Goal: Task Accomplishment & Management: Manage account settings

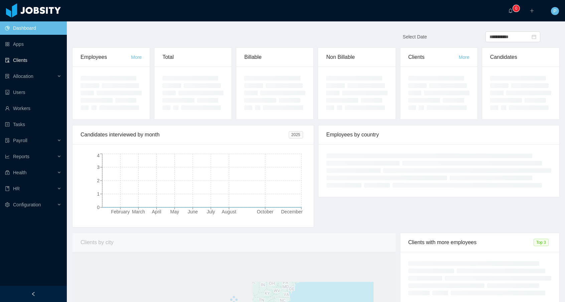
click at [25, 61] on link "Clients" at bounding box center [33, 59] width 56 height 13
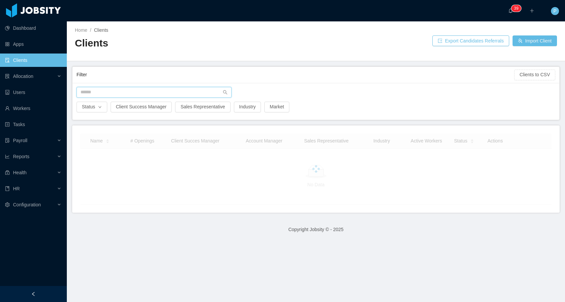
click at [133, 91] on input "text" at bounding box center [153, 92] width 155 height 11
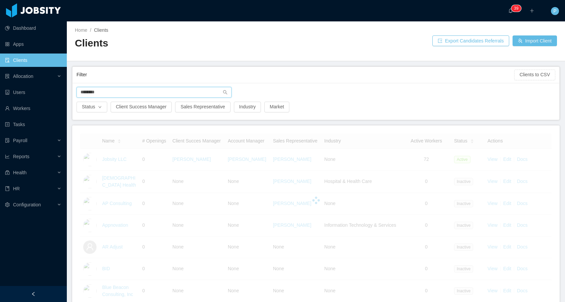
type input "********"
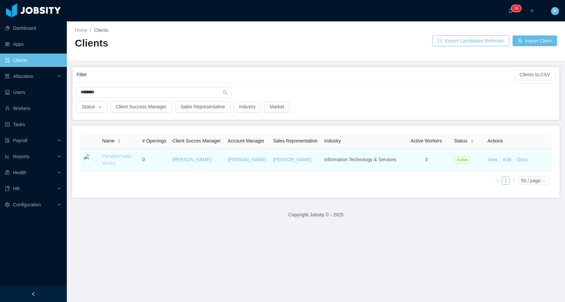
click at [119, 160] on link "Parallel Public Works" at bounding box center [117, 159] width 30 height 12
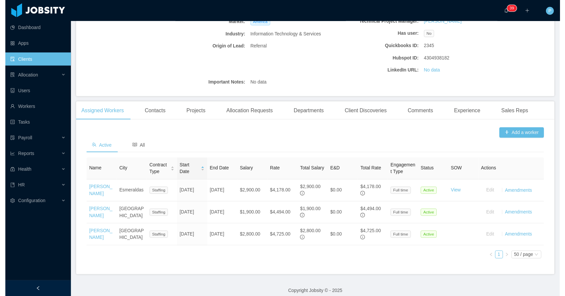
scroll to position [121, 0]
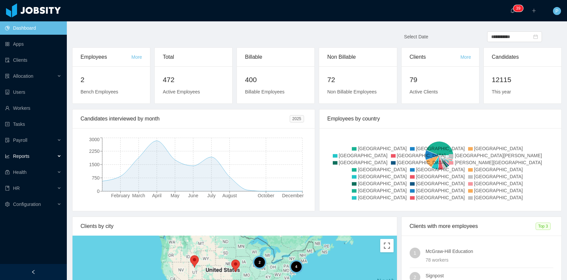
click at [28, 151] on div "Reports" at bounding box center [33, 156] width 67 height 13
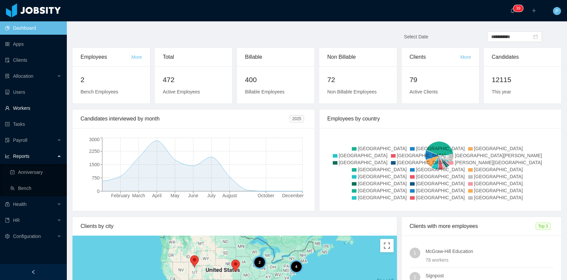
click at [32, 104] on link "Workers" at bounding box center [33, 108] width 56 height 13
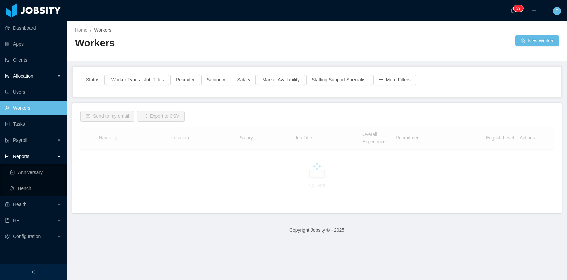
click at [35, 76] on div "Allocation" at bounding box center [33, 75] width 67 height 13
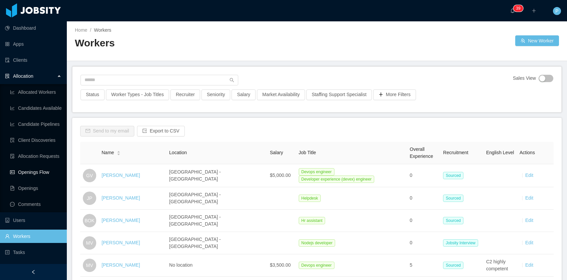
click at [36, 172] on link "Openings Flow" at bounding box center [35, 172] width 51 height 13
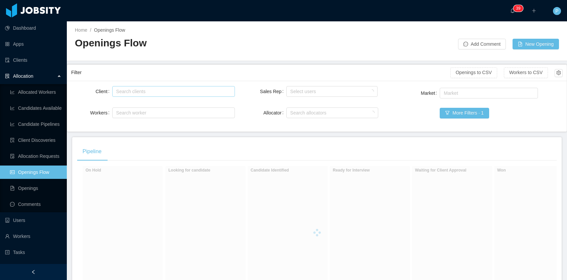
click at [166, 92] on div "Search clients" at bounding box center [172, 91] width 112 height 7
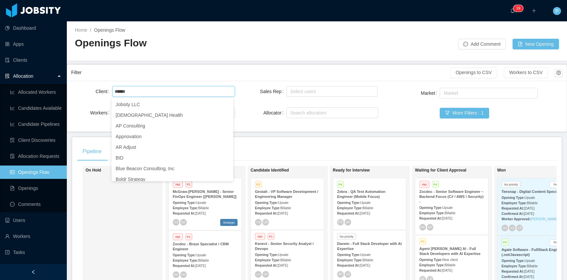
type input "*****"
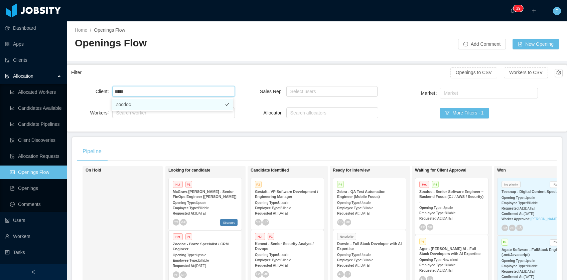
click at [136, 104] on li "Zocdoc" at bounding box center [173, 104] width 122 height 11
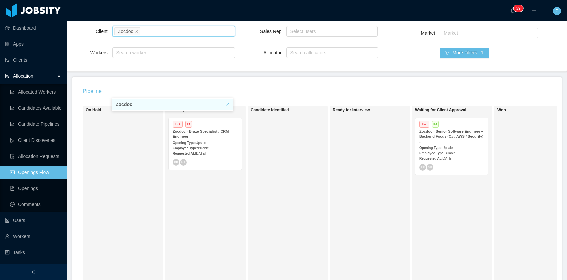
scroll to position [53, 0]
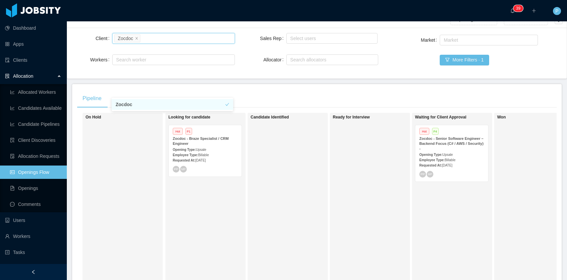
click at [466, 140] on strong "Zocdoc - Senior Software Engineer – Backend Focus (C# / AWS / Security) -" at bounding box center [451, 144] width 64 height 14
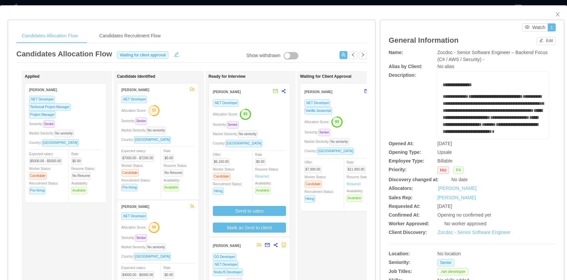
click at [285, 138] on div ".NET Developer Allocation Score: 83 Seniority: Senior Market Seniority: No seni…" at bounding box center [249, 166] width 73 height 134
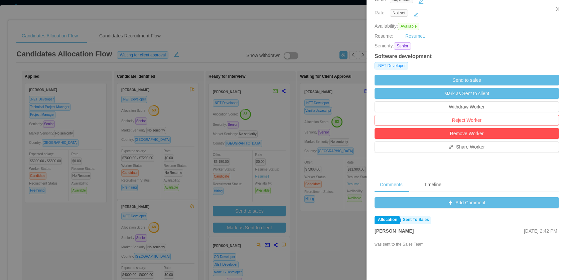
scroll to position [144, 0]
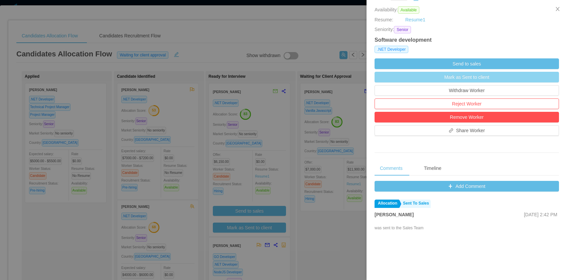
click at [484, 79] on button "Mark as Sent to client" at bounding box center [466, 77] width 184 height 11
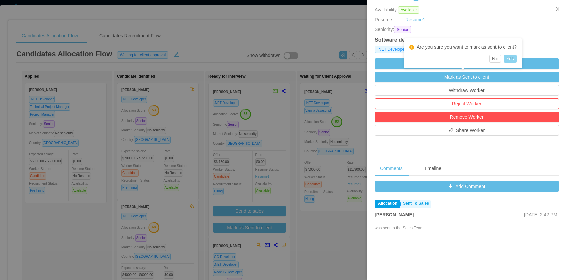
click at [514, 57] on button "Yes" at bounding box center [509, 59] width 13 height 8
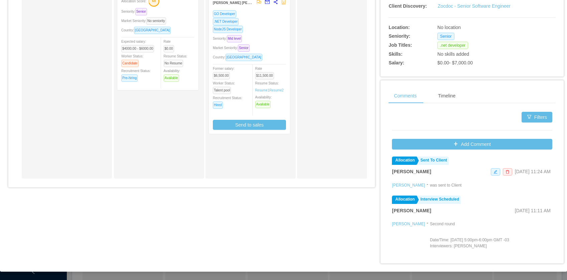
scroll to position [1, 0]
click at [493, 172] on icon "icon: edit" at bounding box center [495, 172] width 4 height 4
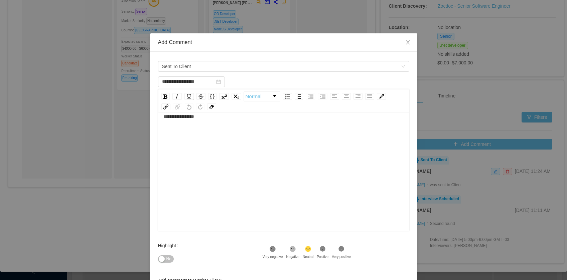
scroll to position [15, 0]
click at [213, 84] on input "**********" at bounding box center [191, 81] width 67 height 11
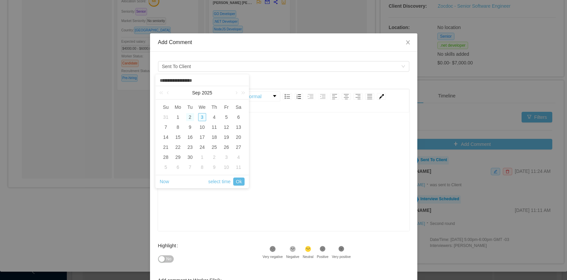
click at [189, 116] on div "2" at bounding box center [190, 117] width 8 height 8
type input "**********"
click at [242, 183] on link "Ok" at bounding box center [238, 182] width 11 height 8
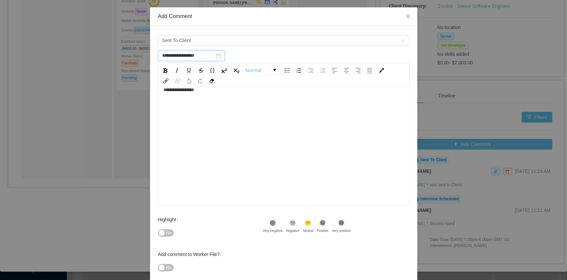
scroll to position [62, 0]
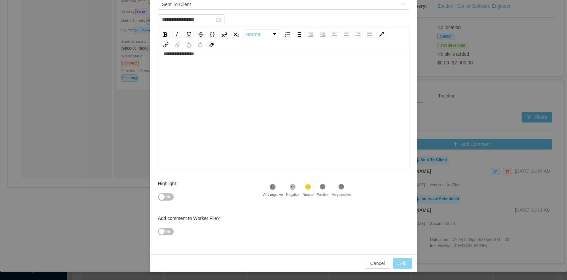
click at [401, 263] on button "Add" at bounding box center [402, 263] width 19 height 11
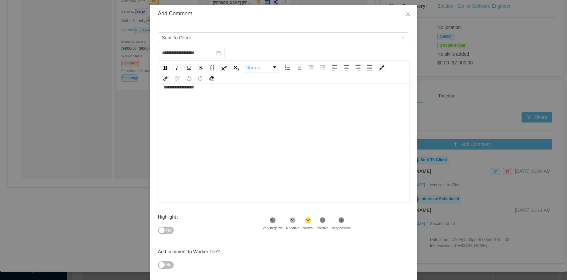
scroll to position [0, 0]
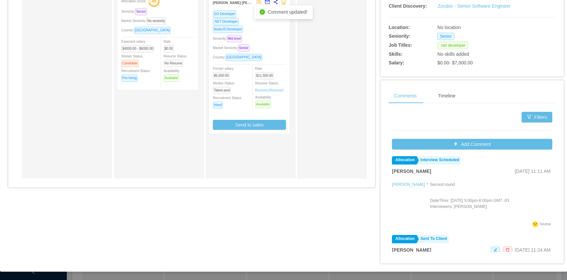
click at [467, 206] on p "Date/Time: Sep 4, 2025 5:00pm-6:00pm GMT -03 Interviewers: Nik Ferderigos" at bounding box center [469, 204] width 79 height 12
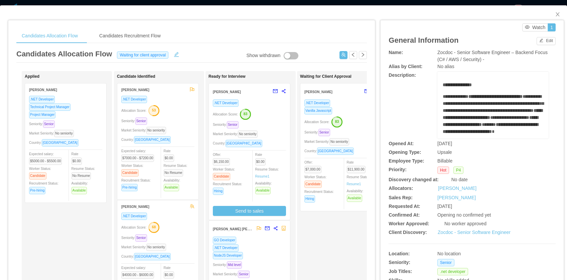
click at [271, 112] on div "Allocation Score: 83" at bounding box center [249, 114] width 73 height 11
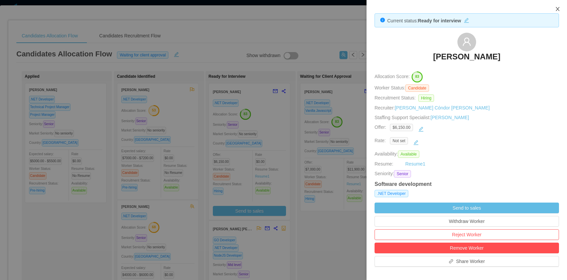
click at [556, 5] on button "Close" at bounding box center [557, 9] width 19 height 19
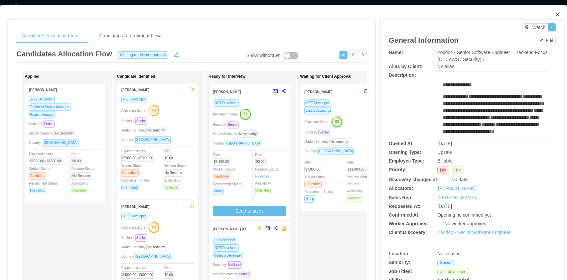
click at [555, 17] on icon "icon: close" at bounding box center [557, 14] width 5 height 5
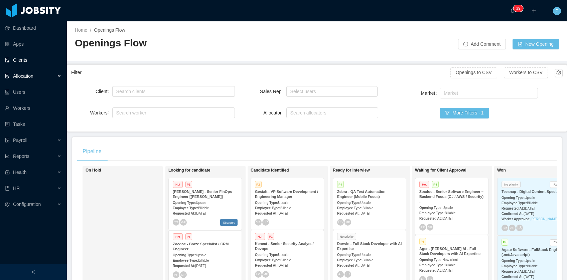
click at [25, 59] on link "Clients" at bounding box center [33, 59] width 56 height 13
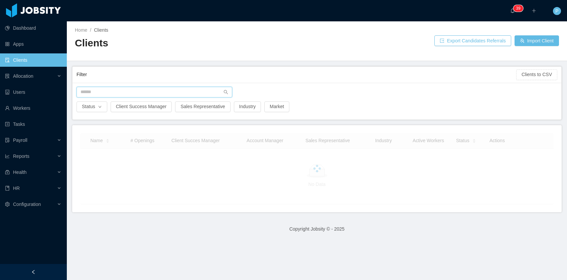
click at [155, 92] on input "text" at bounding box center [154, 92] width 156 height 11
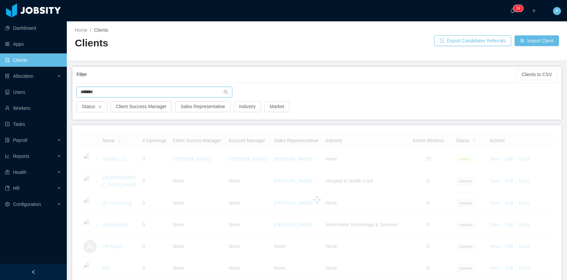
type input "*******"
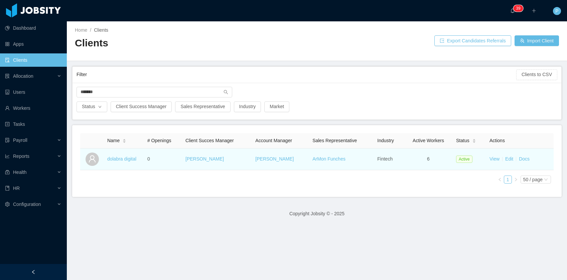
click at [128, 162] on td "dolabra digital" at bounding box center [125, 160] width 40 height 22
click at [128, 161] on link "dolabra digital" at bounding box center [121, 158] width 29 height 5
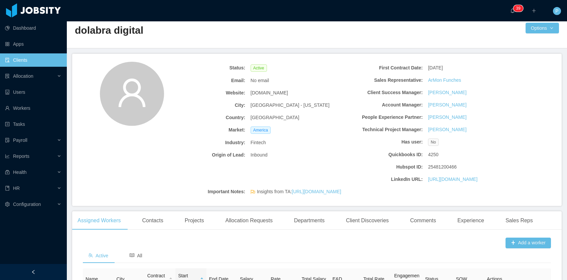
scroll to position [1, 0]
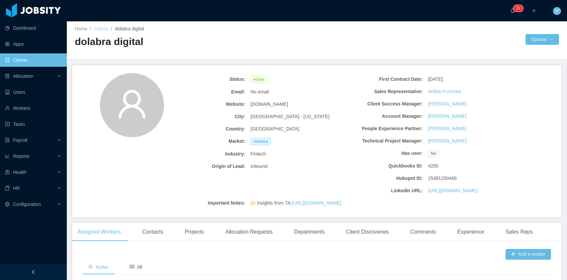
click at [100, 30] on link "Clients" at bounding box center [101, 28] width 14 height 5
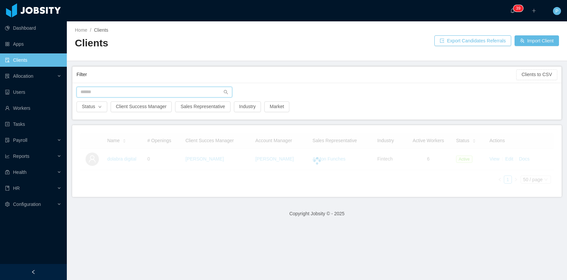
click at [178, 92] on input "text" at bounding box center [154, 92] width 156 height 11
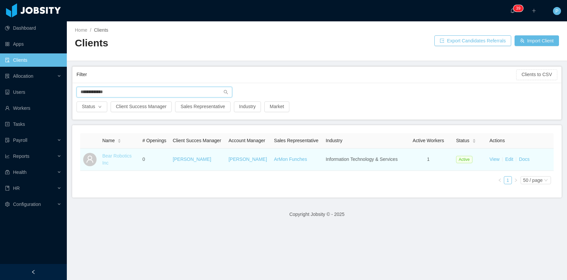
type input "**********"
click at [109, 164] on link "Bear Robotics Inc" at bounding box center [116, 159] width 29 height 12
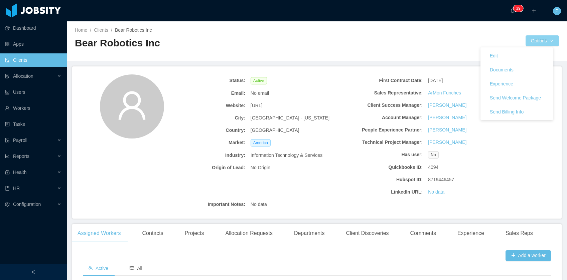
click at [544, 39] on button "Options" at bounding box center [541, 40] width 33 height 11
click at [516, 61] on link "Edit" at bounding box center [516, 56] width 72 height 14
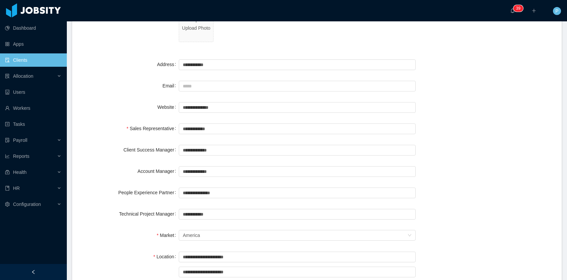
scroll to position [89, 0]
click at [197, 129] on input "text" at bounding box center [297, 128] width 237 height 11
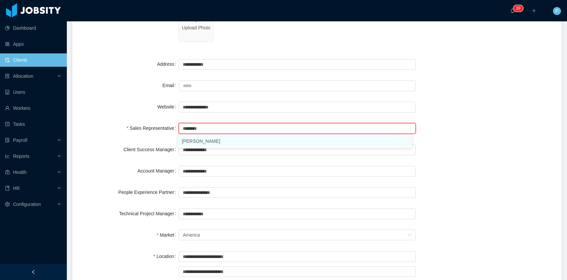
click at [190, 142] on li "[PERSON_NAME]" at bounding box center [295, 141] width 234 height 11
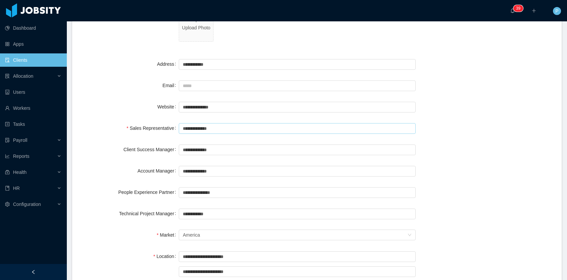
type input "**********"
click at [471, 129] on div "**********" at bounding box center [316, 128] width 473 height 13
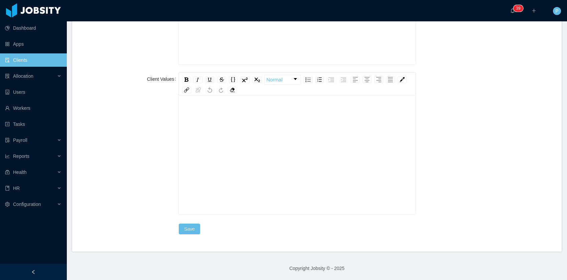
scroll to position [15, 0]
click at [185, 231] on button "Save" at bounding box center [189, 229] width 21 height 11
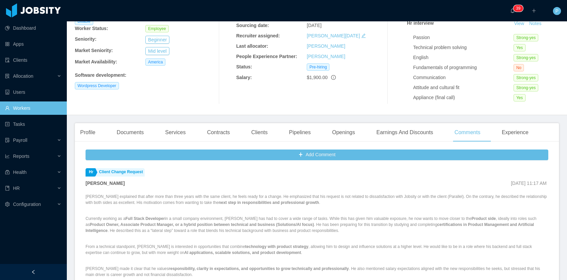
scroll to position [201, 0]
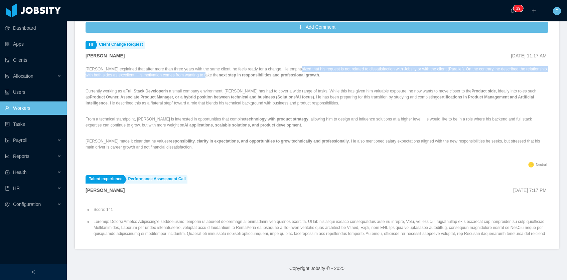
drag, startPoint x: 248, startPoint y: 73, endPoint x: 313, endPoint y: 71, distance: 64.5
click at [313, 70] on p "[PERSON_NAME] explained that after more than three years with the same client, …" at bounding box center [317, 72] width 463 height 12
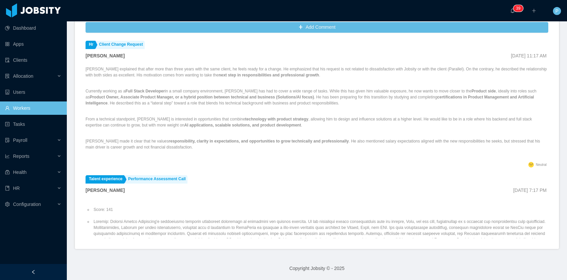
click at [306, 81] on div "[PERSON_NAME] explained that after more than three years with the same client, …" at bounding box center [317, 113] width 463 height 94
drag, startPoint x: 373, startPoint y: 71, endPoint x: 392, endPoint y: 78, distance: 21.0
click at [385, 74] on p "[PERSON_NAME] explained that after more than three years with the same client, …" at bounding box center [317, 72] width 463 height 12
click at [392, 78] on div "[PERSON_NAME] explained that after more than three years with the same client, …" at bounding box center [317, 113] width 463 height 94
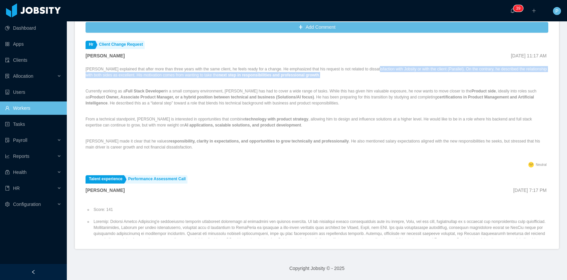
drag, startPoint x: 410, startPoint y: 68, endPoint x: 436, endPoint y: 79, distance: 28.5
click at [434, 78] on div "[PERSON_NAME] explained that after more than three years with the same client, …" at bounding box center [317, 113] width 463 height 94
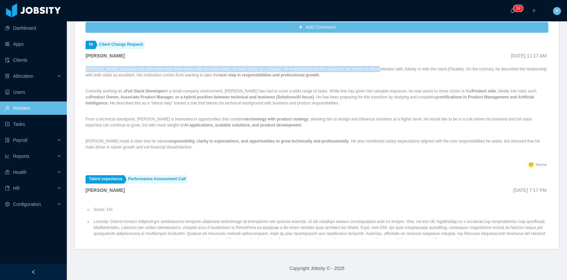
click at [436, 79] on div "[PERSON_NAME] explained that after more than three years with the same client, …" at bounding box center [317, 113] width 463 height 94
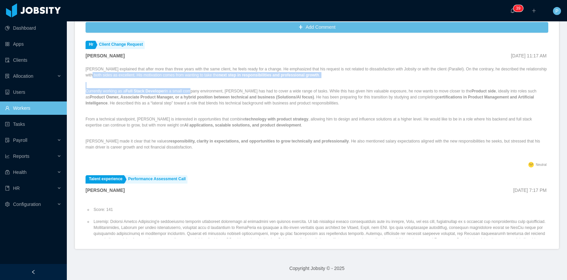
drag, startPoint x: 129, startPoint y: 74, endPoint x: 213, endPoint y: 99, distance: 87.7
click at [194, 90] on div "[PERSON_NAME] explained that after more than three years with the same client, …" at bounding box center [317, 113] width 463 height 94
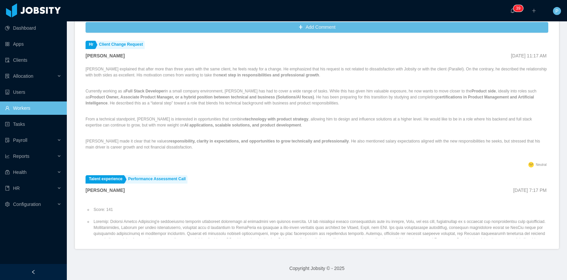
click at [213, 100] on p "Currently working as a Full Stack Developer in a small company environment, [PE…" at bounding box center [317, 97] width 463 height 18
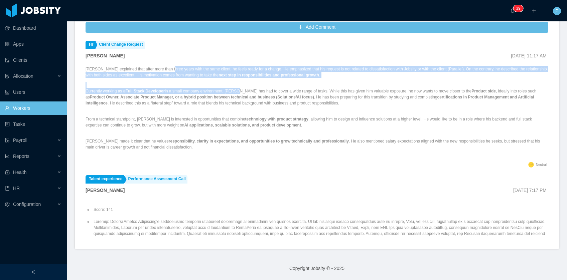
drag, startPoint x: 173, startPoint y: 71, endPoint x: 276, endPoint y: 100, distance: 107.3
click at [252, 91] on div "[PERSON_NAME] explained that after more than three years with the same client, …" at bounding box center [317, 113] width 463 height 94
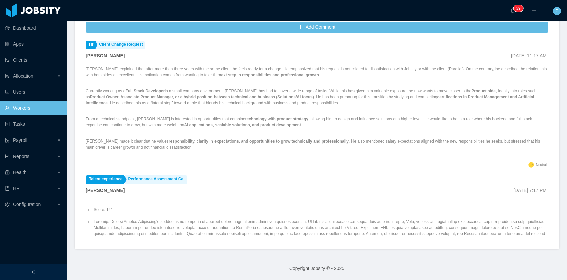
click at [276, 100] on p "Currently working as a Full Stack Developer in a small company environment, [PE…" at bounding box center [317, 97] width 463 height 18
drag, startPoint x: 278, startPoint y: 78, endPoint x: 350, endPoint y: 108, distance: 78.8
click at [330, 91] on div "[PERSON_NAME] explained that after more than three years with the same client, …" at bounding box center [317, 113] width 463 height 94
click at [350, 108] on div "[PERSON_NAME] explained that after more than three years with the same client, …" at bounding box center [317, 113] width 463 height 94
drag, startPoint x: 141, startPoint y: 91, endPoint x: 227, endPoint y: 108, distance: 87.8
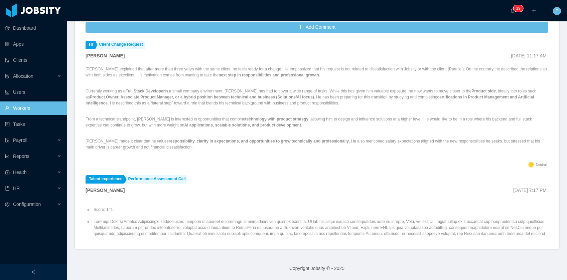
click at [212, 103] on p "Currently working as a Full Stack Developer in a small company environment, [PE…" at bounding box center [317, 97] width 463 height 18
click at [227, 108] on div "[PERSON_NAME] explained that after more than three years with the same client, …" at bounding box center [317, 113] width 463 height 94
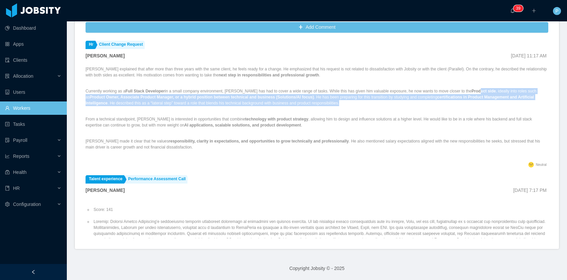
drag, startPoint x: 489, startPoint y: 91, endPoint x: 505, endPoint y: 103, distance: 20.0
click at [505, 103] on p "Currently working as a Full Stack Developer in a small company environment, [PE…" at bounding box center [317, 97] width 463 height 18
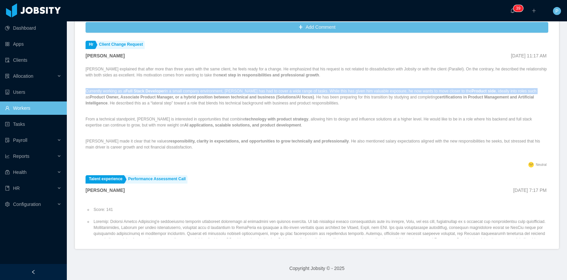
drag, startPoint x: 98, startPoint y: 97, endPoint x: 210, endPoint y: 113, distance: 113.6
click at [203, 111] on div "[PERSON_NAME] explained that after more than three years with the same client, …" at bounding box center [317, 113] width 463 height 94
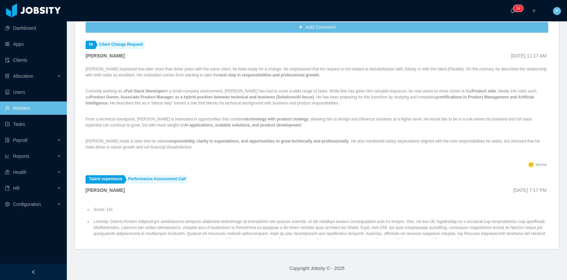
click at [225, 117] on p "From a technical standpoint, [PERSON_NAME] is interested in opportunities that …" at bounding box center [317, 122] width 463 height 12
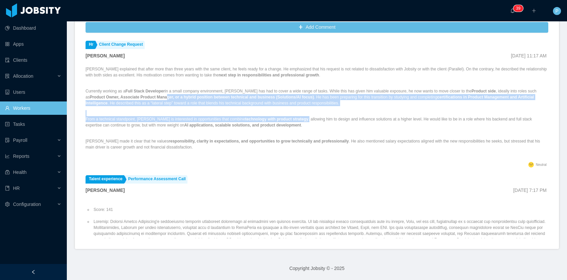
drag, startPoint x: 238, startPoint y: 101, endPoint x: 303, endPoint y: 119, distance: 67.6
click at [303, 119] on div "[PERSON_NAME] explained that after more than three years with the same client, …" at bounding box center [317, 113] width 463 height 94
click at [303, 119] on p "From a technical standpoint, [PERSON_NAME] is interested in opportunities that …" at bounding box center [317, 122] width 463 height 12
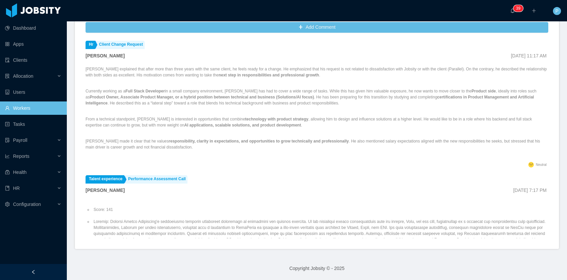
click at [274, 136] on div "[PERSON_NAME] explained that after more than three years with the same client, …" at bounding box center [317, 113] width 463 height 94
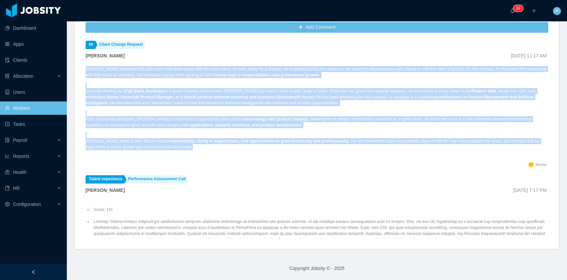
drag, startPoint x: 212, startPoint y: 145, endPoint x: 85, endPoint y: 68, distance: 148.9
click at [85, 68] on div "Add Comment Hr Client Change Request [PERSON_NAME] [DATE] 11:17 AM [PERSON_NAME…" at bounding box center [317, 134] width 484 height 230
copy div "Loremip dolorsita cons adipi elit sedd eiusm tempo inci utl etdo magnaa, en adm…"
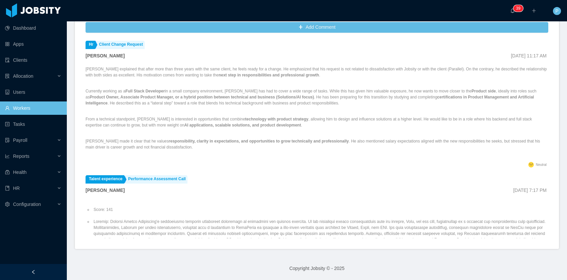
click at [301, 126] on strong "AI applications, scalable solutions, and product development" at bounding box center [242, 125] width 117 height 5
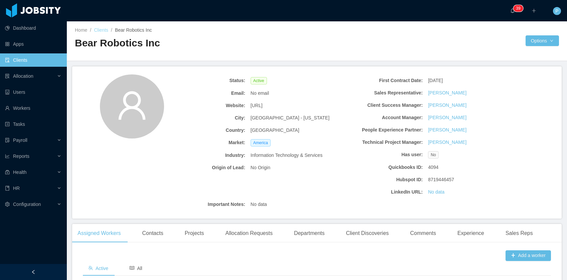
click at [105, 31] on link "Clients" at bounding box center [101, 29] width 14 height 5
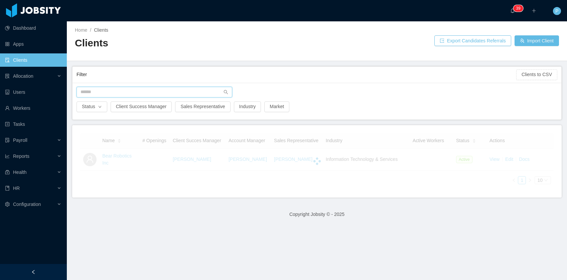
click at [188, 93] on input "text" at bounding box center [154, 92] width 156 height 11
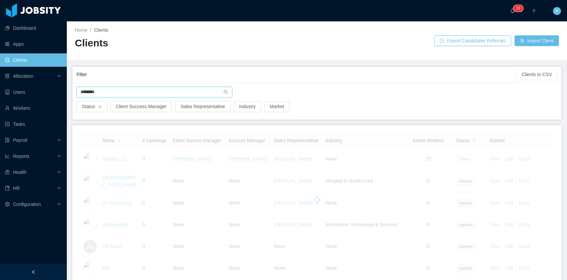
type input "********"
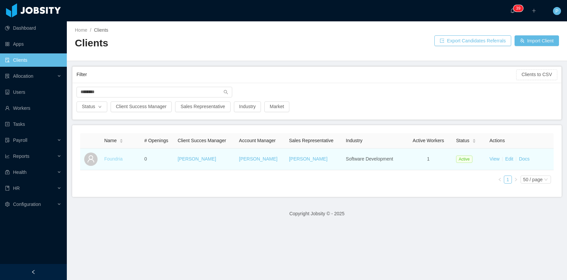
click at [114, 159] on link "Foundria" at bounding box center [113, 158] width 18 height 5
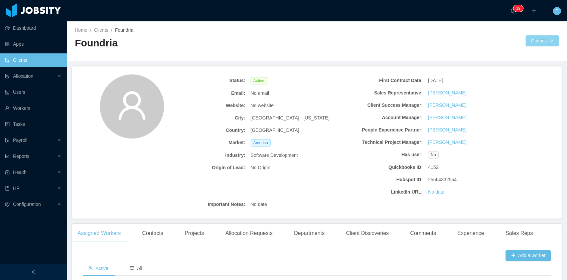
click at [527, 45] on body "Dashboard Apps Clients Allocation Users Workers Tasks Payroll Reports Health HR…" at bounding box center [283, 140] width 567 height 280
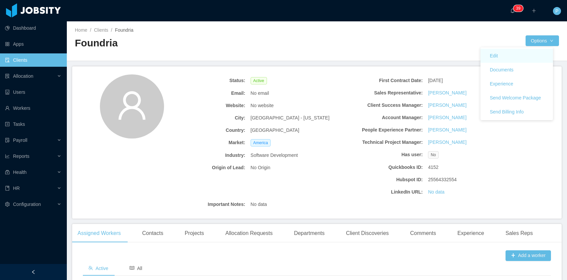
click at [519, 58] on link "Edit" at bounding box center [516, 56] width 72 height 14
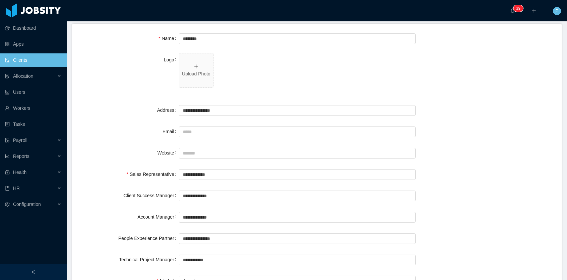
scroll to position [51, 0]
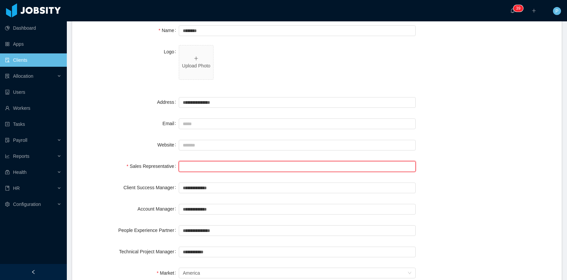
click at [229, 168] on input "text" at bounding box center [297, 166] width 237 height 11
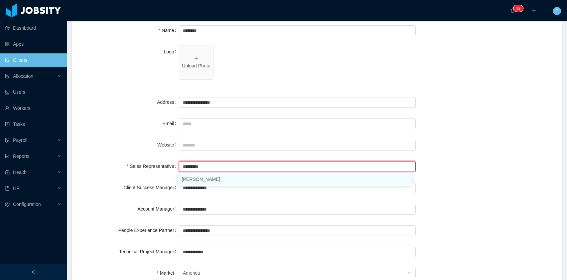
click li "[PERSON_NAME]"
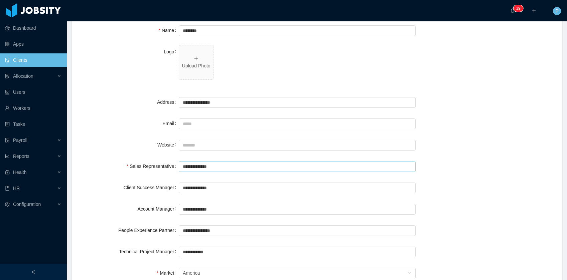
type input "**********"
click label "Sales Representative"
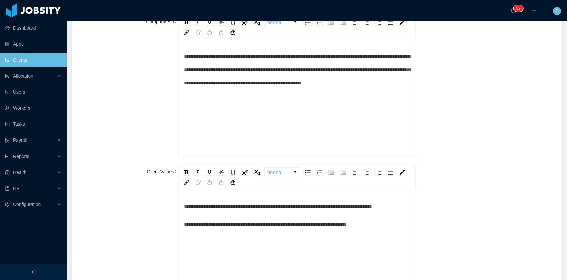
scroll to position [766, 0]
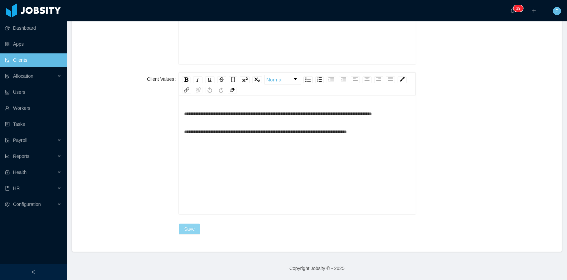
click button "Save"
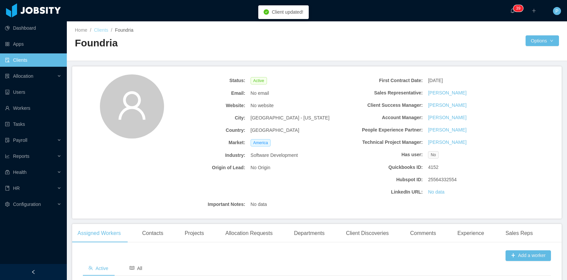
click link "Clients"
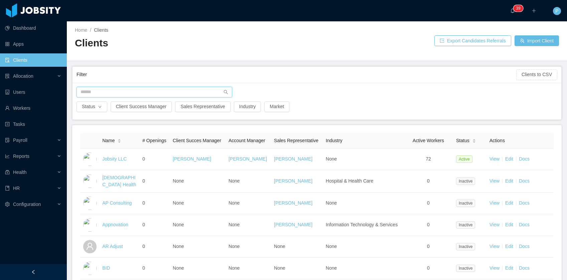
click at [151, 90] on input "text" at bounding box center [154, 92] width 156 height 11
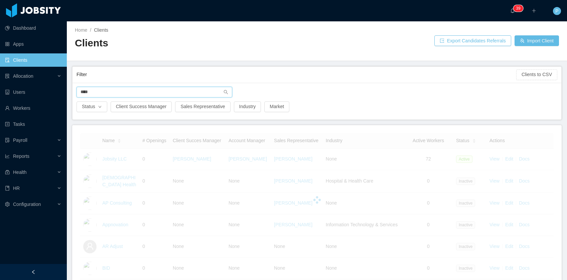
type input "****"
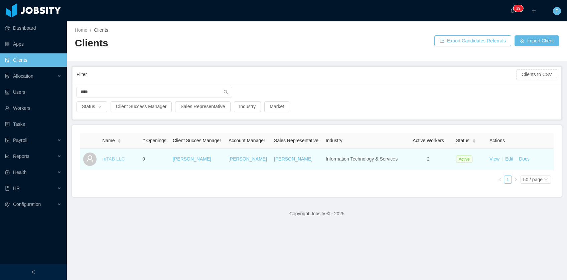
click at [114, 162] on link "mTAB LLC" at bounding box center [113, 158] width 22 height 5
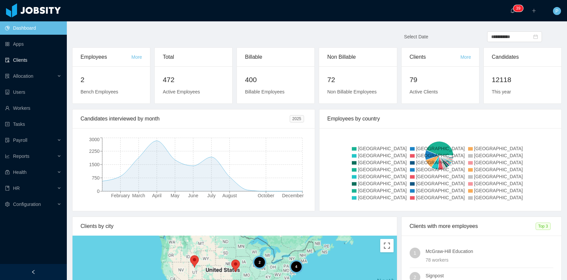
click at [28, 63] on link "Clients" at bounding box center [33, 59] width 56 height 13
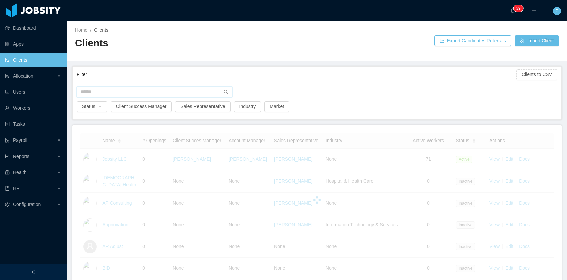
click at [128, 95] on input "text" at bounding box center [154, 92] width 156 height 11
type input "*******"
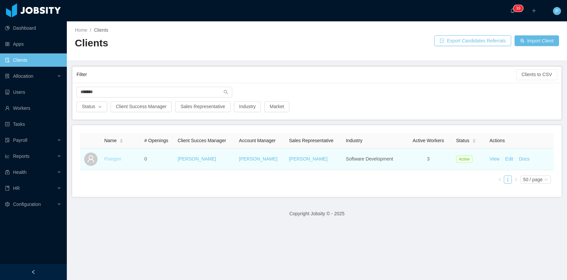
click at [115, 160] on link "Pixegon" at bounding box center [112, 158] width 17 height 5
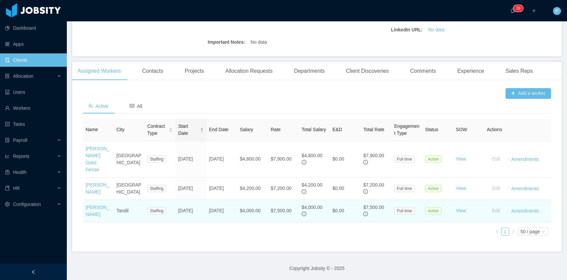
scroll to position [167, 0]
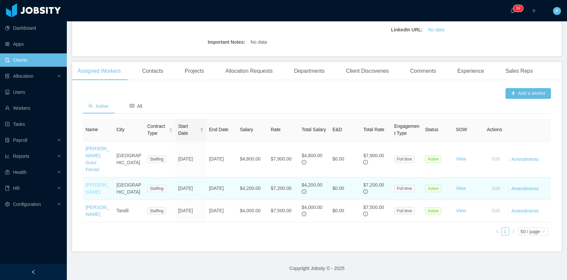
click at [97, 182] on link "[PERSON_NAME]" at bounding box center [98, 188] width 24 height 12
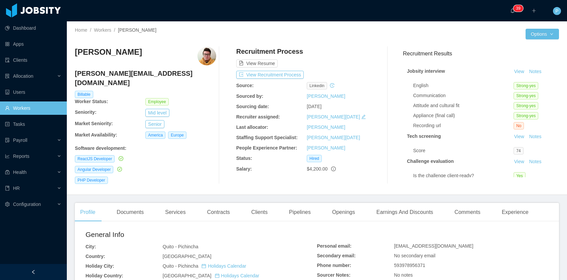
click at [106, 27] on div "Home / Workers / [PERSON_NAME] /" at bounding box center [196, 30] width 242 height 7
click at [104, 29] on link "Workers" at bounding box center [102, 29] width 17 height 5
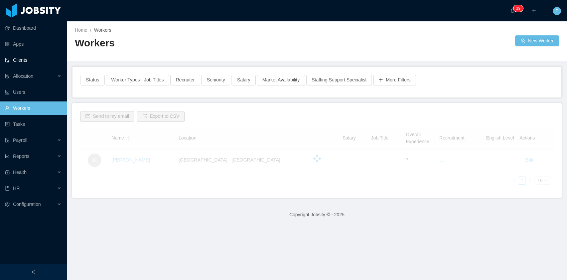
click at [26, 64] on link "Clients" at bounding box center [33, 59] width 56 height 13
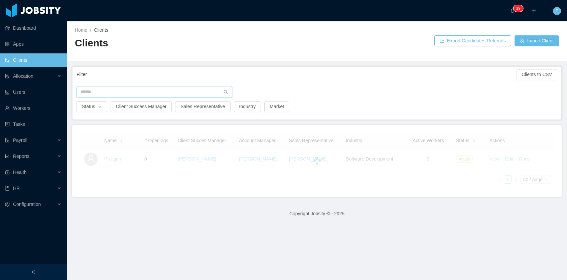
click at [123, 89] on input "text" at bounding box center [154, 92] width 156 height 11
